Goal: Information Seeking & Learning: Learn about a topic

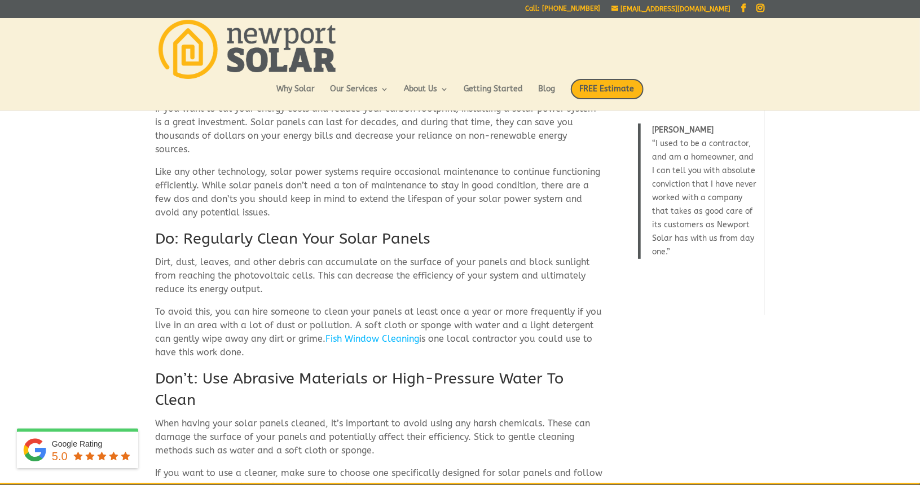
scroll to position [318, 0]
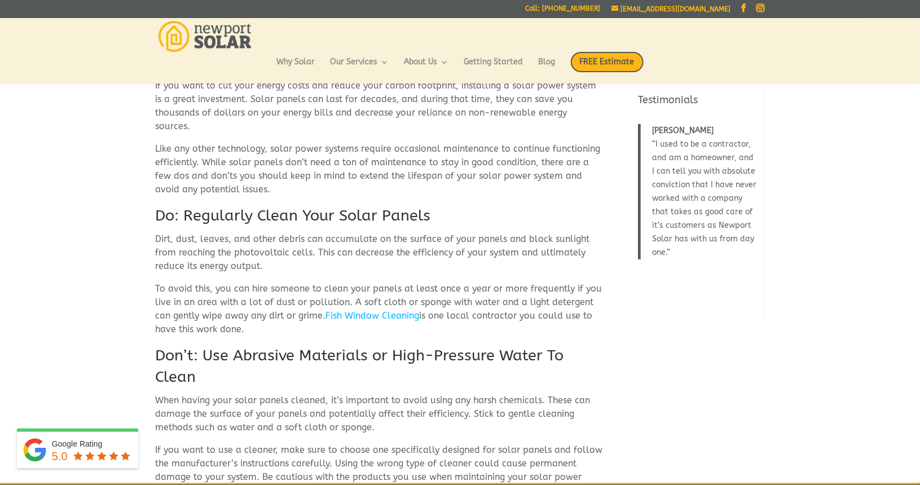
click at [402, 310] on link "Fish Window Cleaning" at bounding box center [373, 315] width 94 height 11
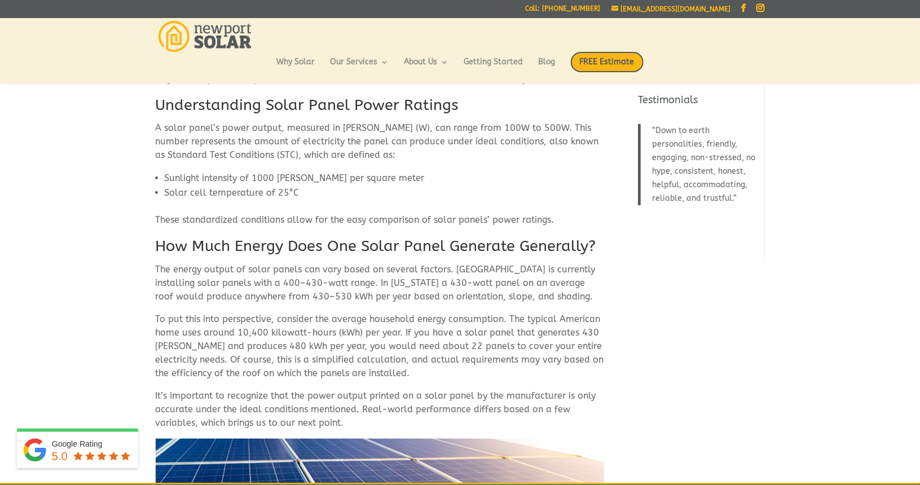
scroll to position [363, 0]
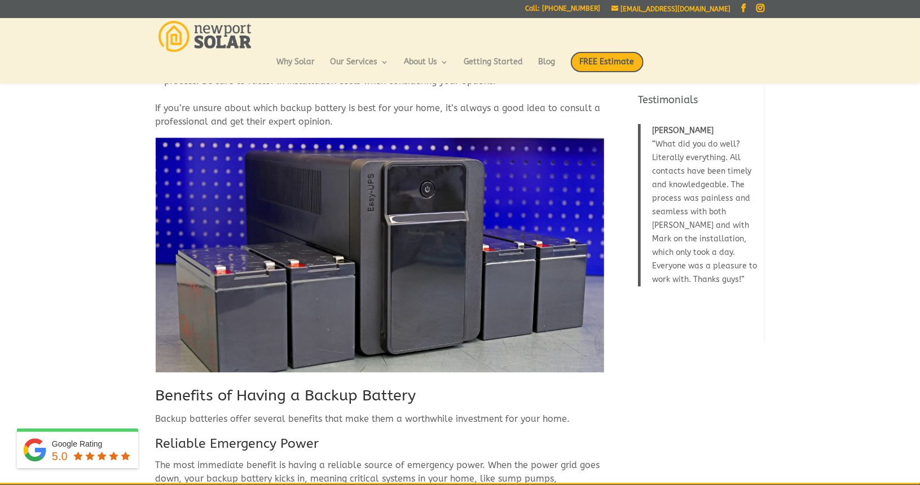
scroll to position [1233, 0]
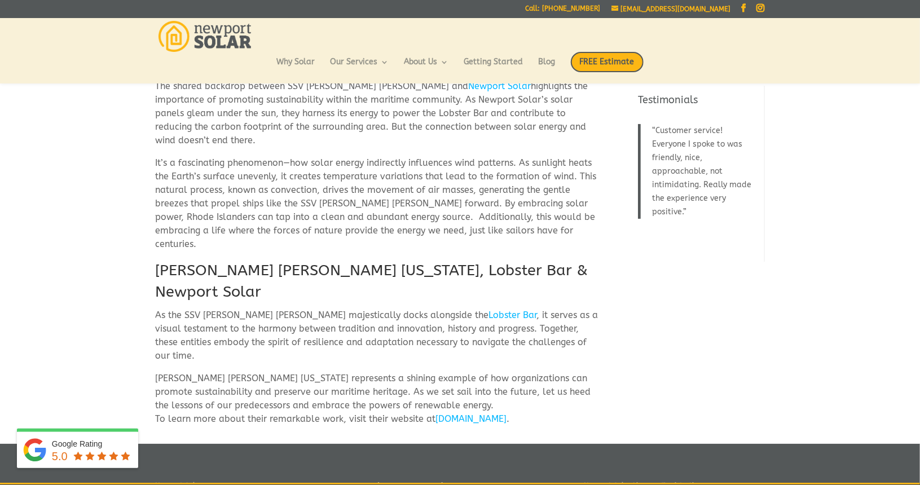
scroll to position [274, 0]
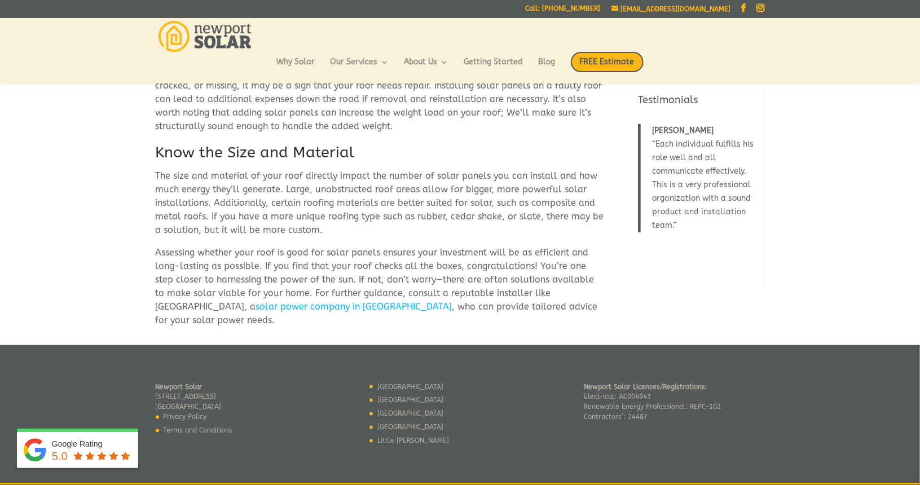
scroll to position [679, 0]
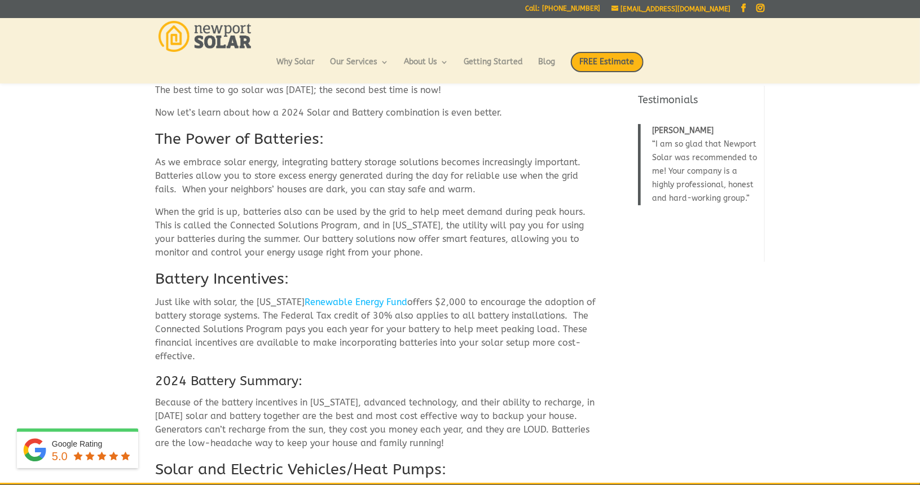
scroll to position [541, 0]
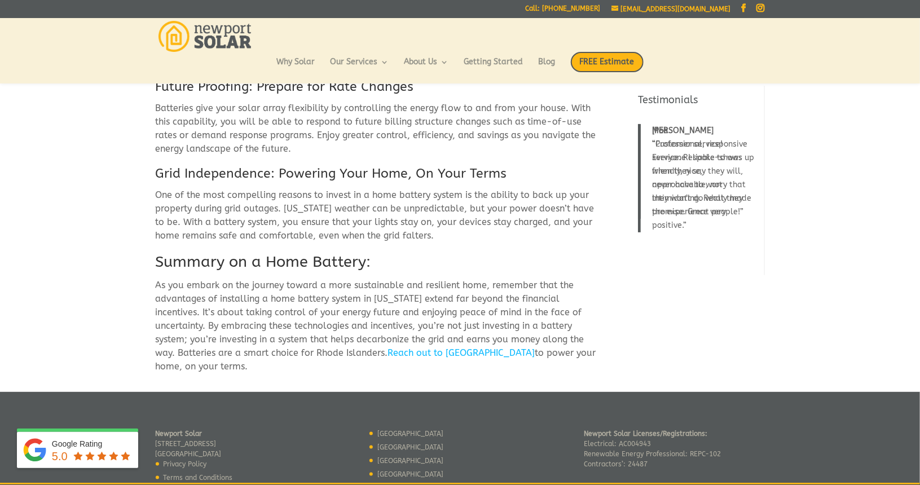
scroll to position [620, 0]
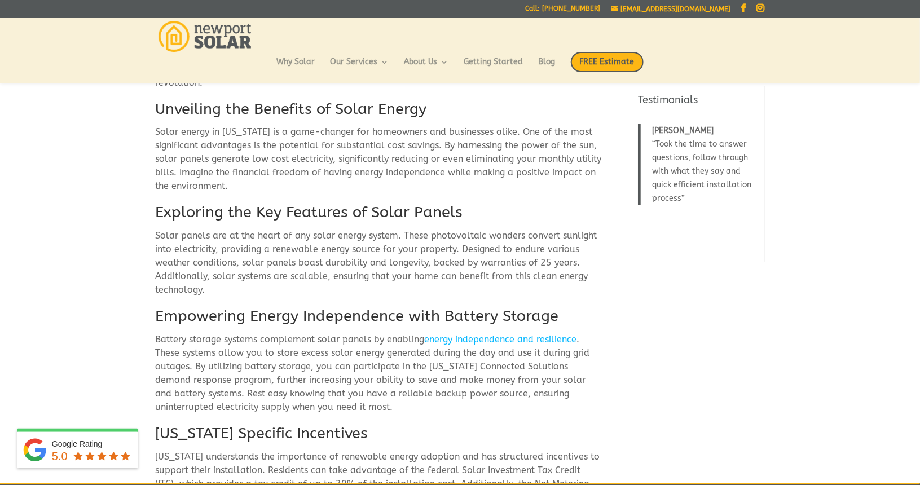
scroll to position [88, 0]
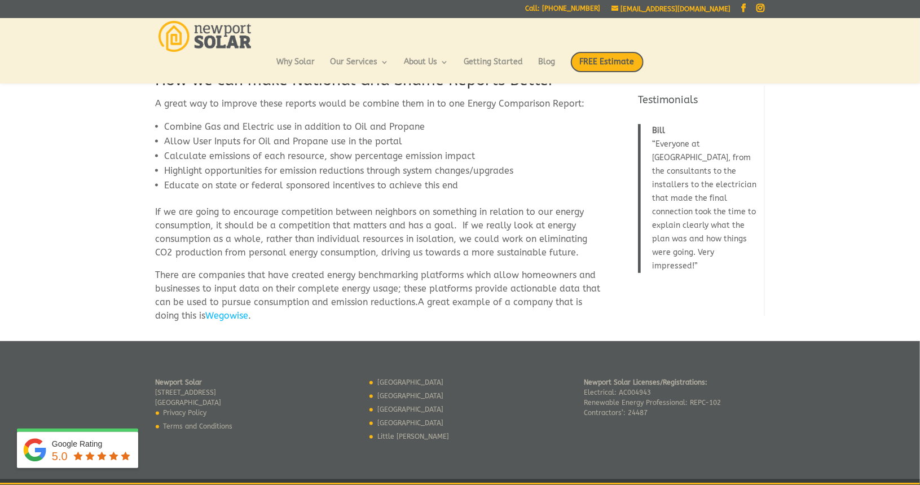
scroll to position [873, 0]
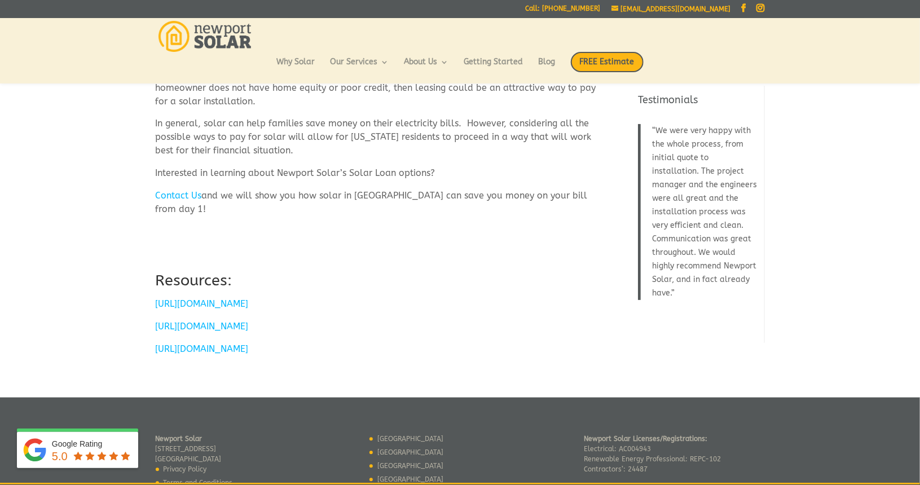
scroll to position [952, 0]
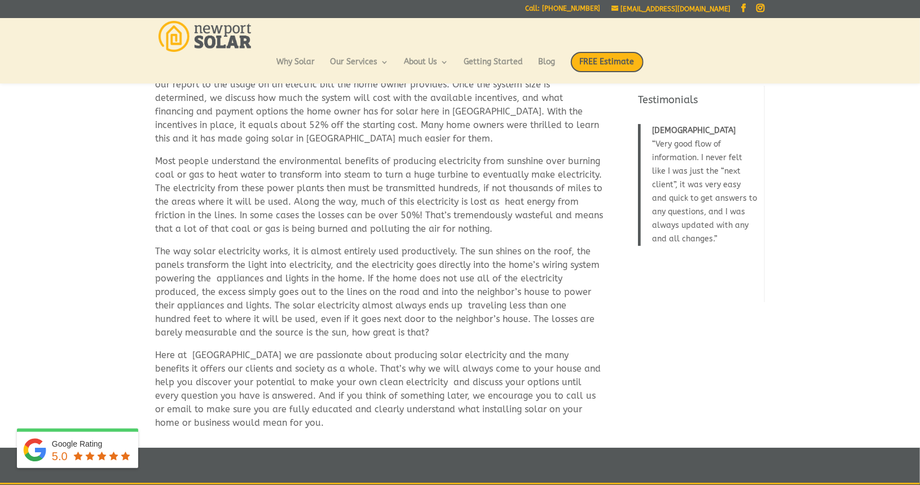
scroll to position [274, 0]
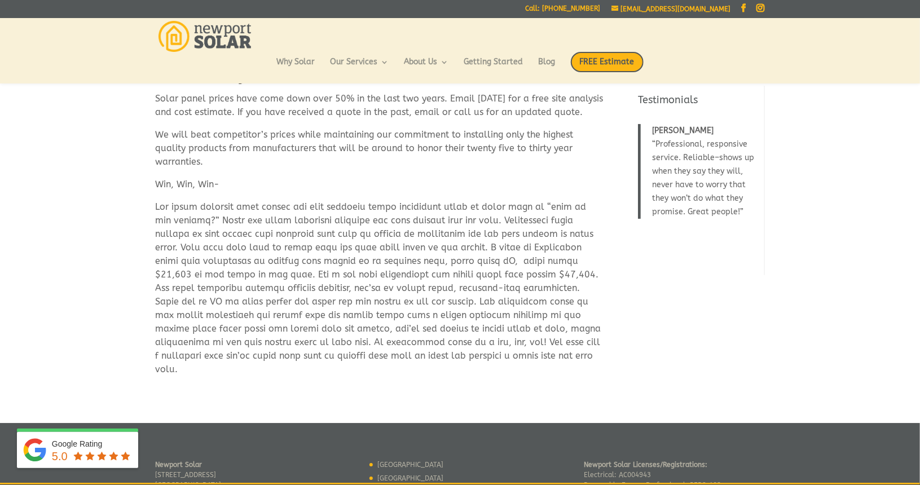
scroll to position [1702, 0]
